Goal: Task Accomplishment & Management: Manage account settings

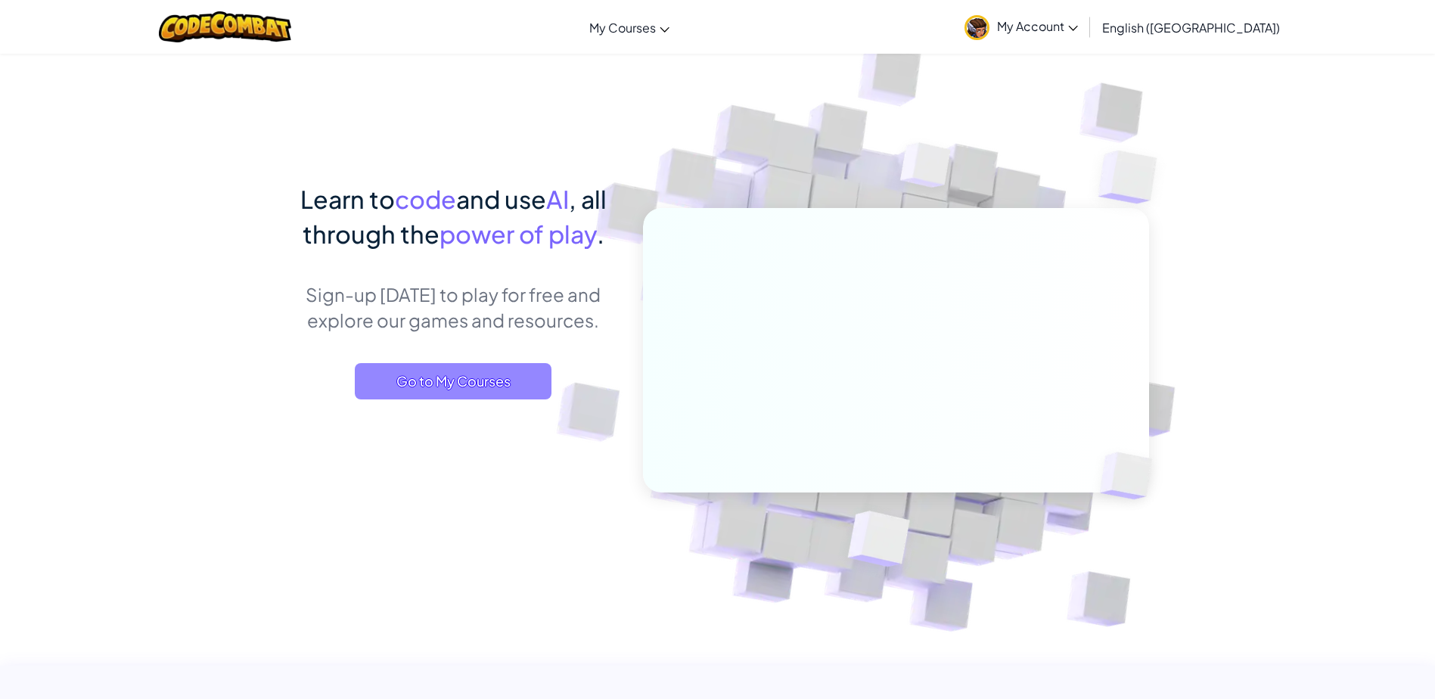
click at [475, 374] on span "Go to My Courses" at bounding box center [453, 381] width 197 height 36
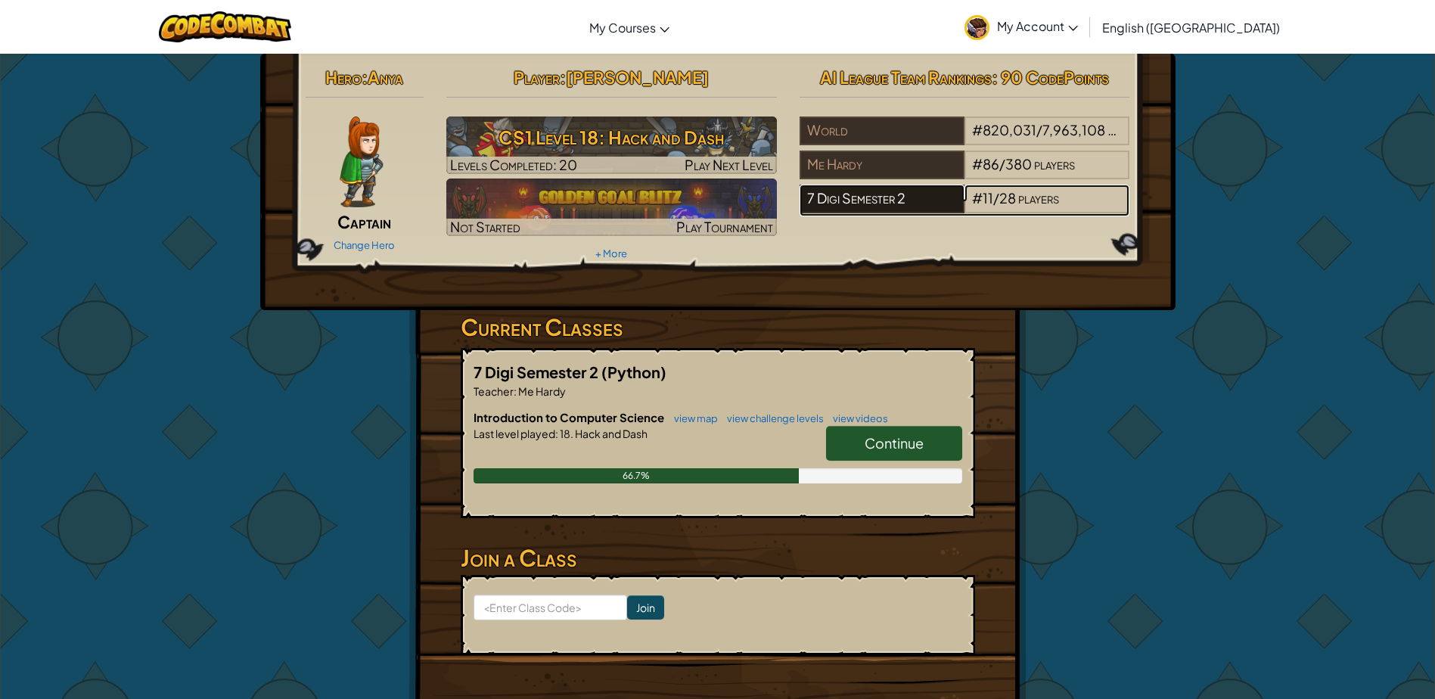
click at [877, 203] on div "7 Digi Semester 2" at bounding box center [881, 199] width 165 height 29
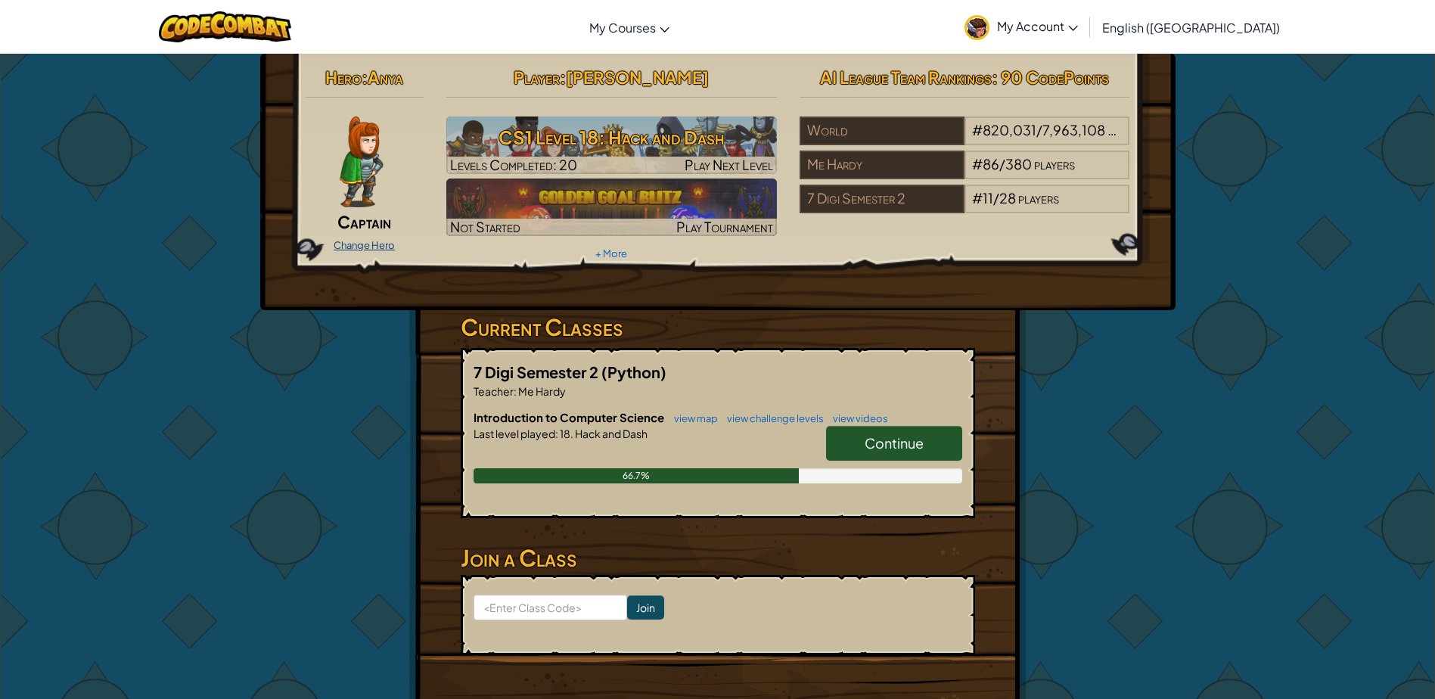
click at [373, 250] on link "Change Hero" at bounding box center [363, 245] width 61 height 12
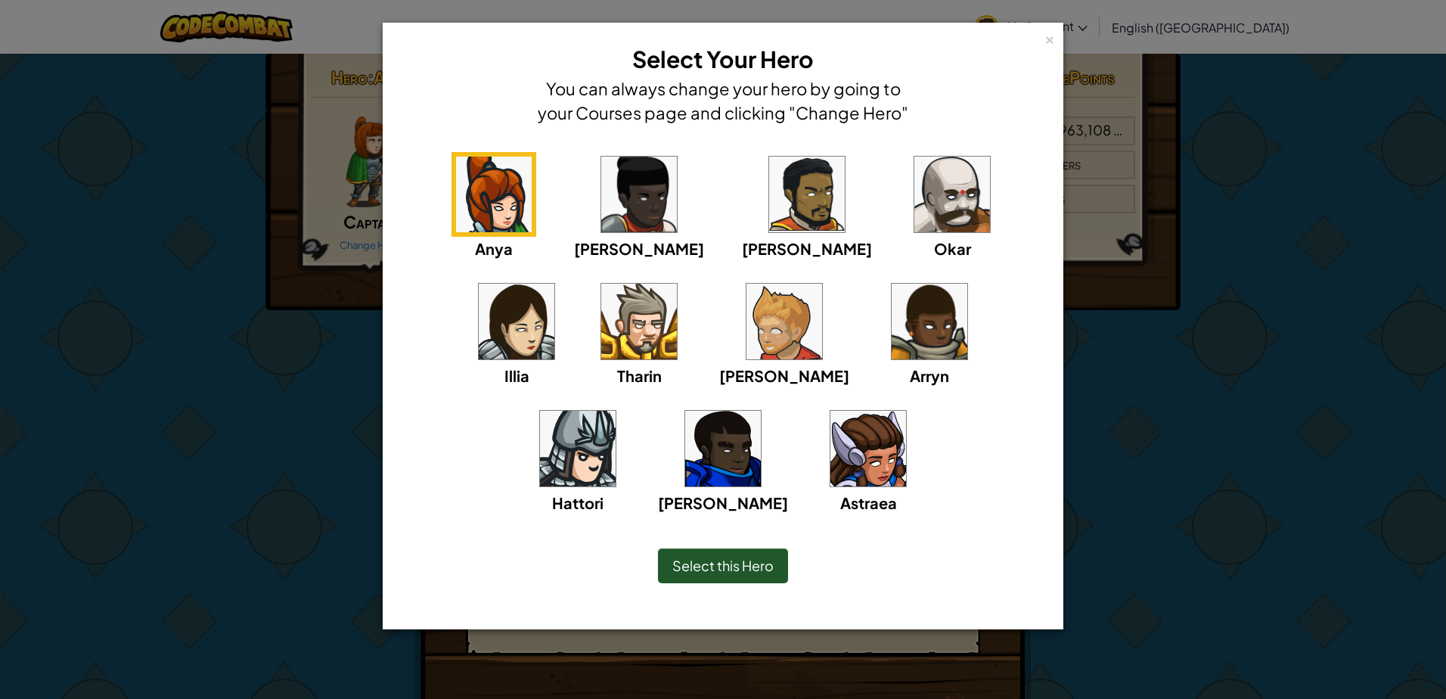
click at [830, 457] on img at bounding box center [868, 449] width 76 height 76
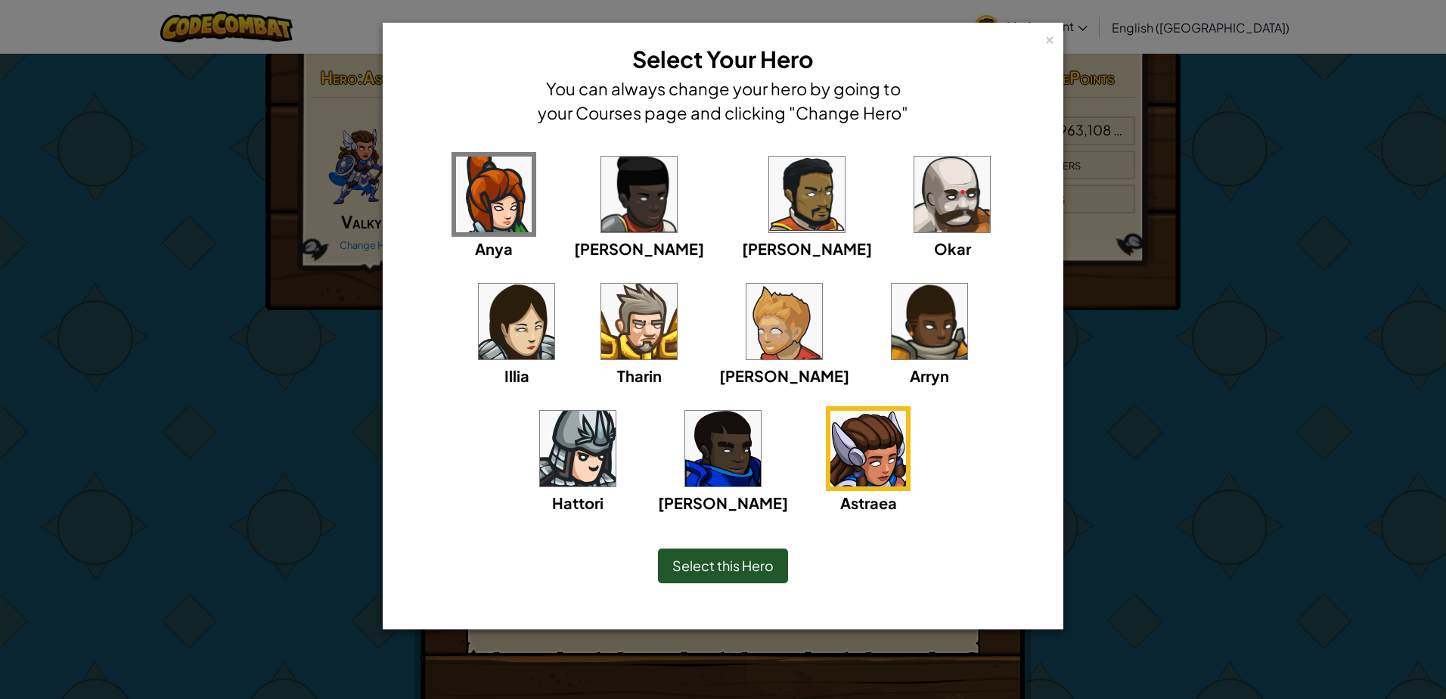
click at [730, 558] on span "Select this Hero" at bounding box center [722, 565] width 101 height 17
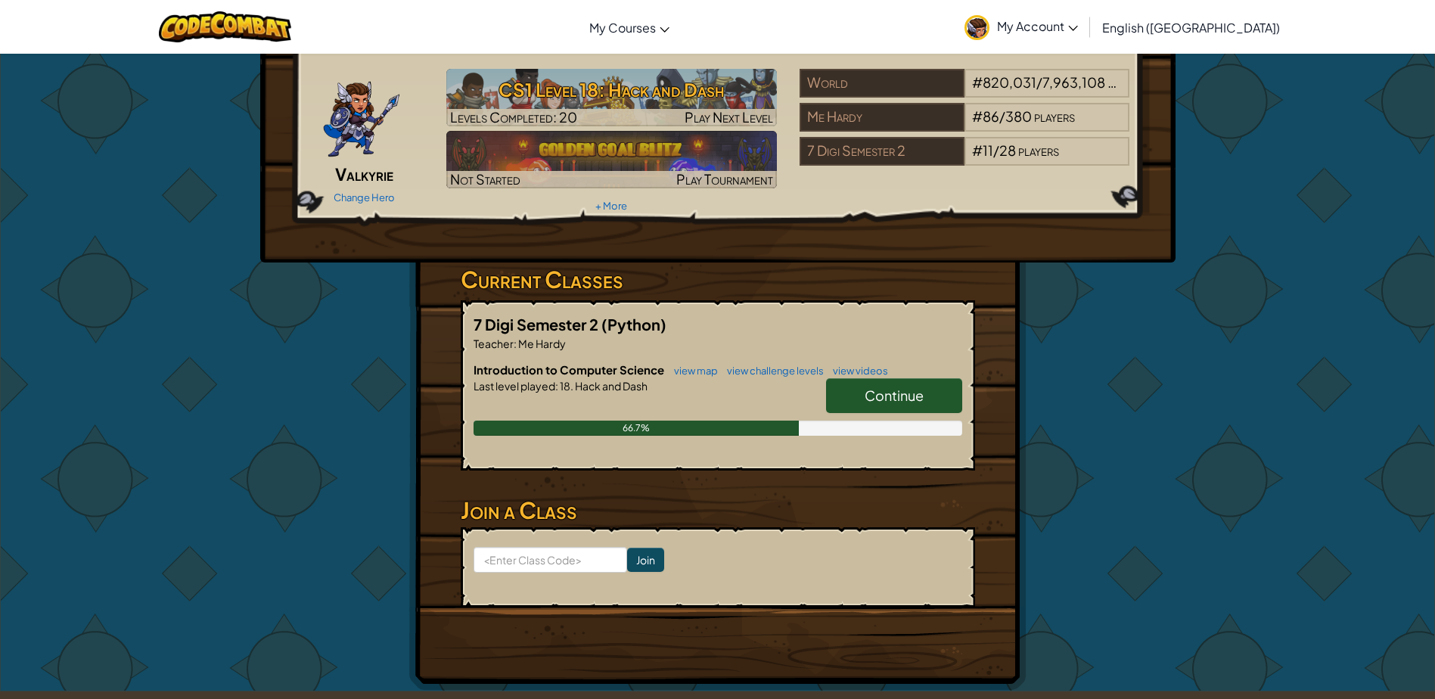
scroll to position [51, 0]
